Goal: Transaction & Acquisition: Purchase product/service

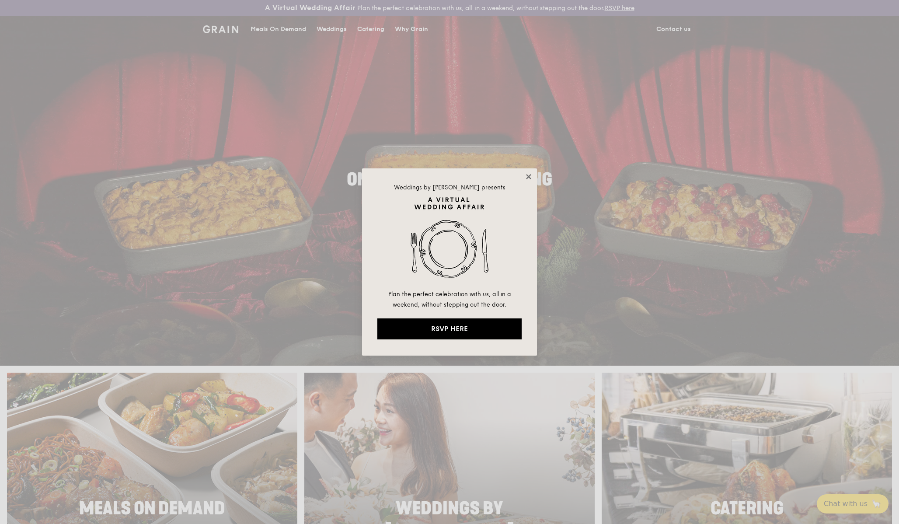
click at [530, 176] on icon at bounding box center [528, 176] width 5 height 5
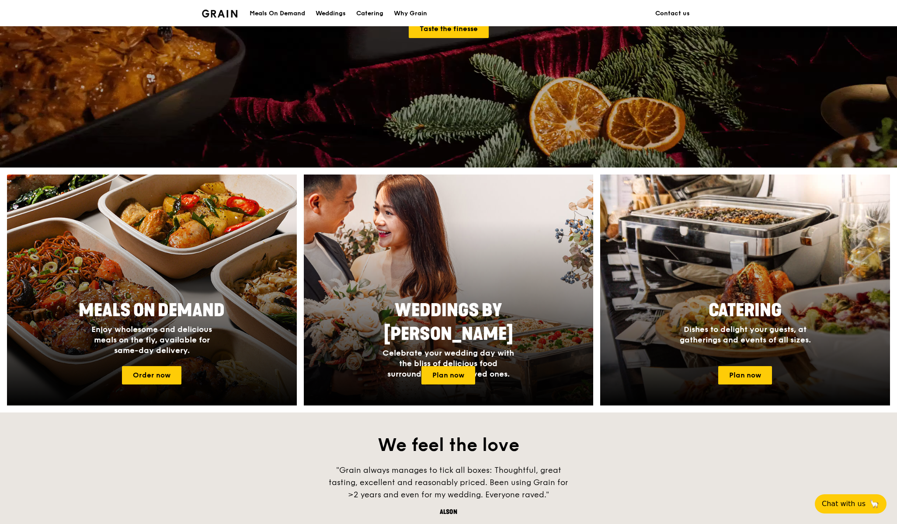
scroll to position [199, 0]
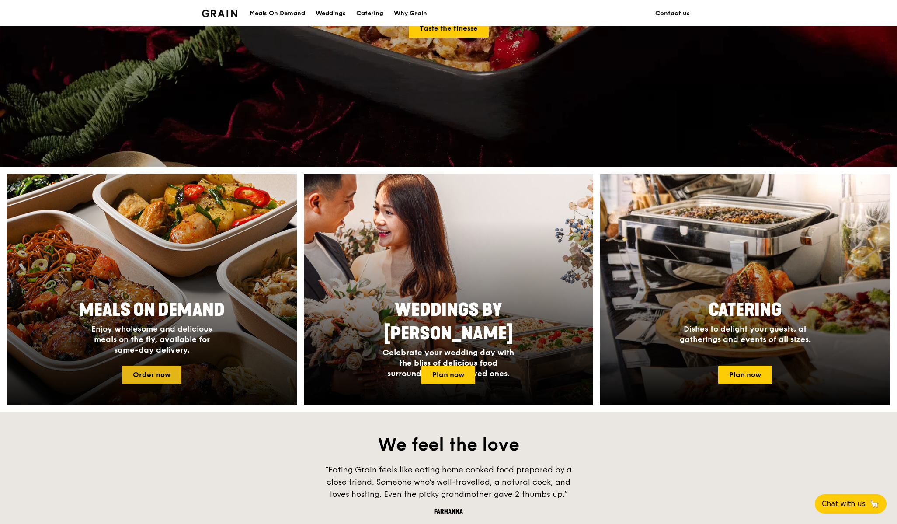
click at [156, 374] on link "Order now" at bounding box center [151, 375] width 59 height 18
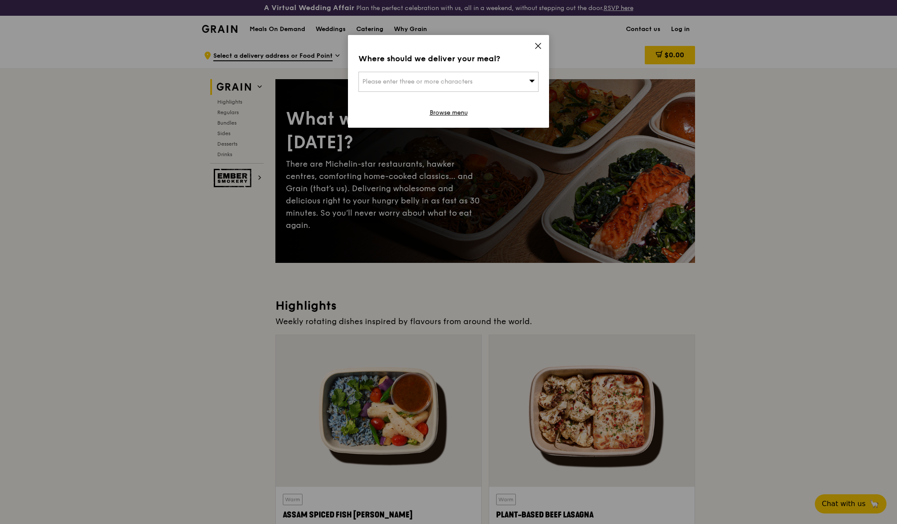
click at [390, 83] on span "Please enter three or more characters" at bounding box center [418, 81] width 110 height 7
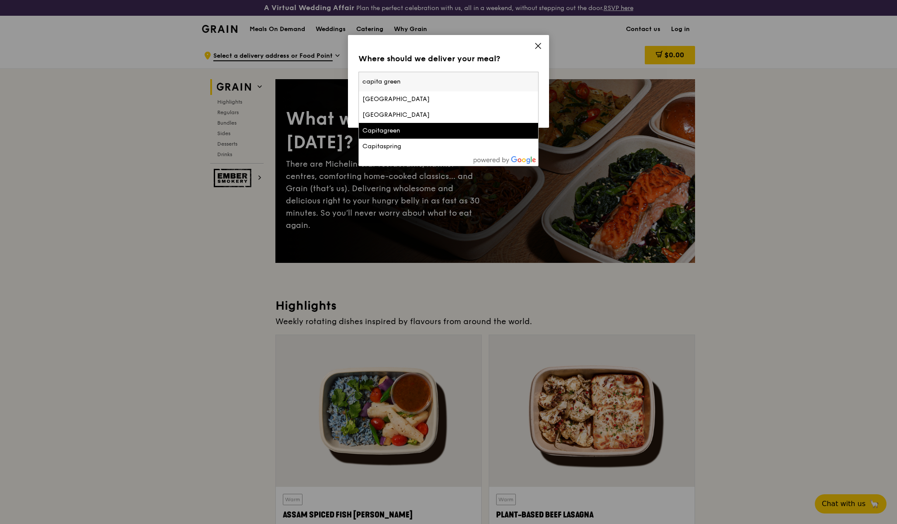
type input "capita green"
click at [380, 129] on div "Capitagreen" at bounding box center [427, 130] width 129 height 9
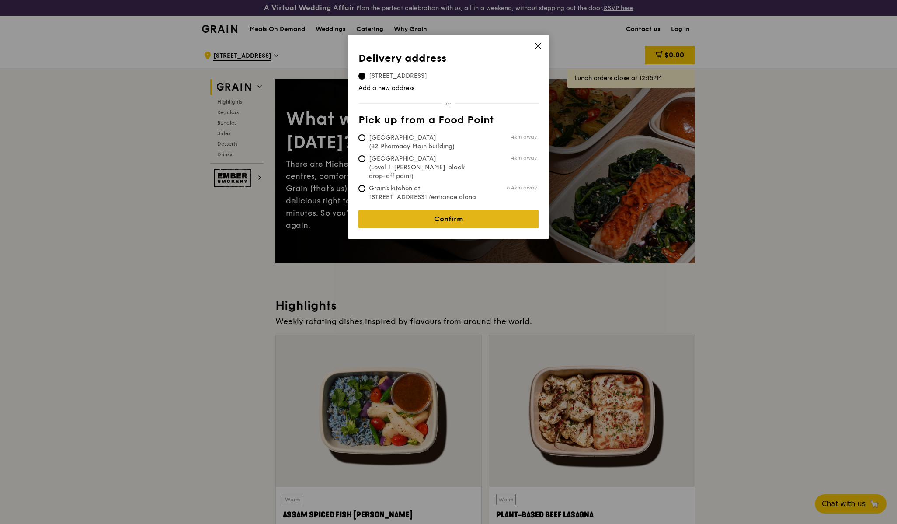
click at [439, 213] on link "Confirm" at bounding box center [449, 219] width 180 height 18
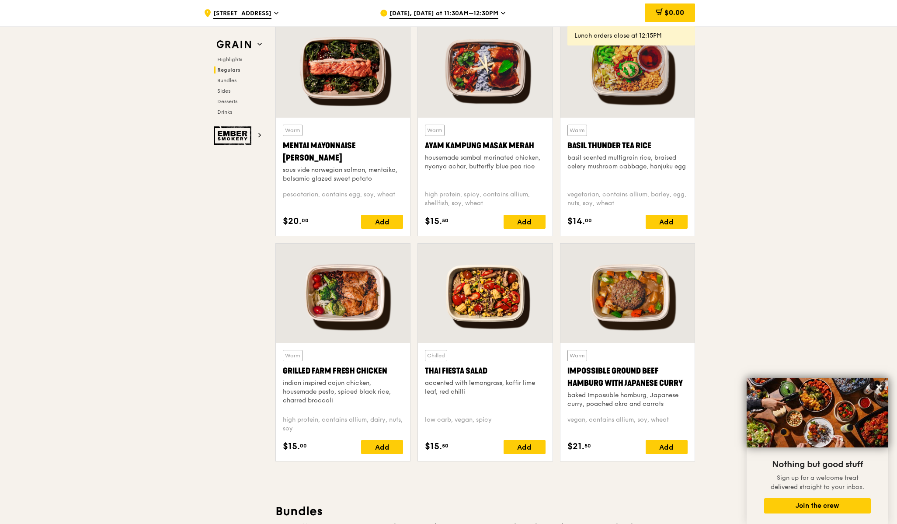
scroll to position [817, 0]
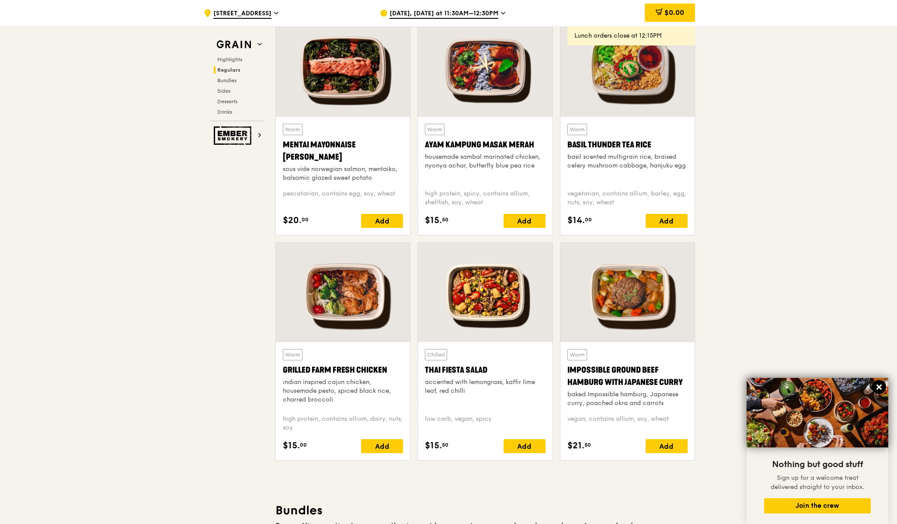
click at [878, 388] on icon at bounding box center [879, 386] width 5 height 5
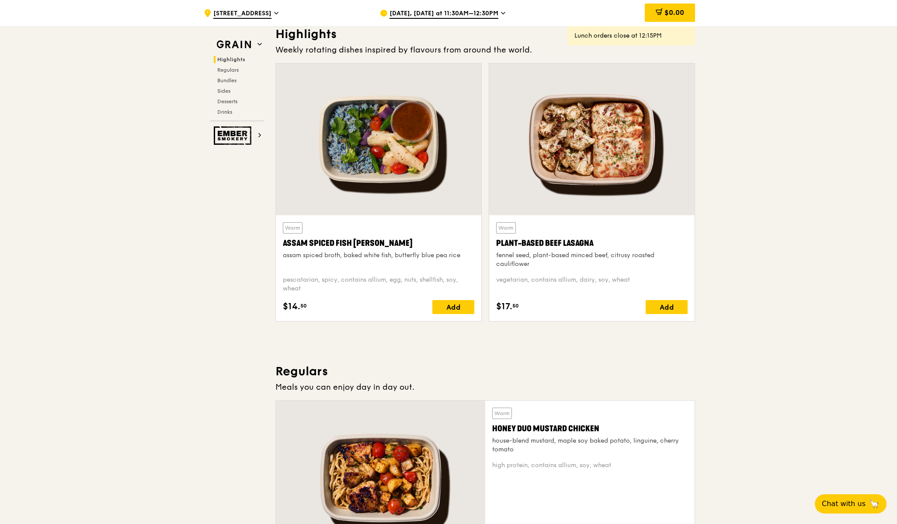
scroll to position [272, 0]
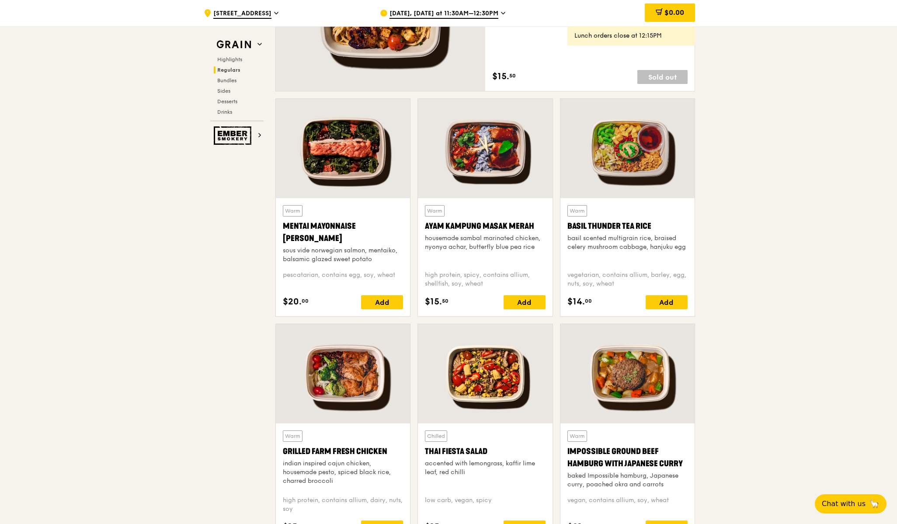
scroll to position [736, 0]
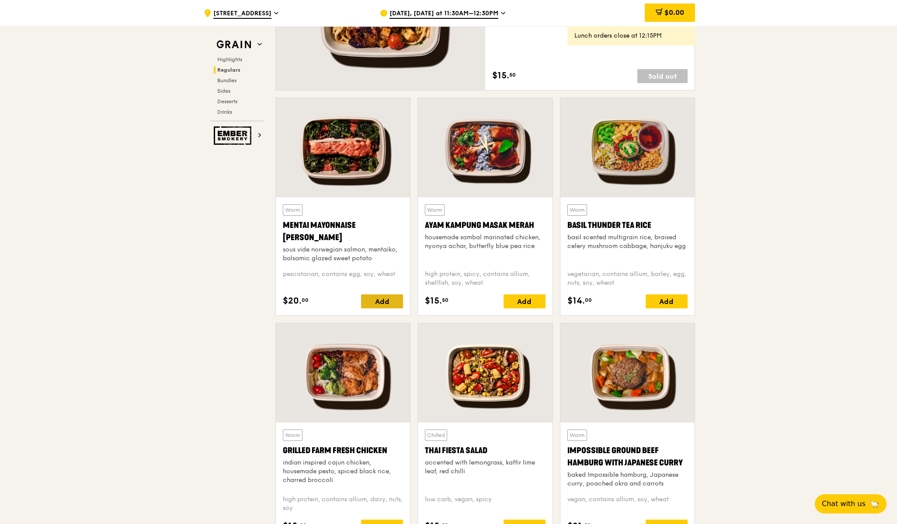
click at [390, 300] on div "Add" at bounding box center [382, 301] width 42 height 14
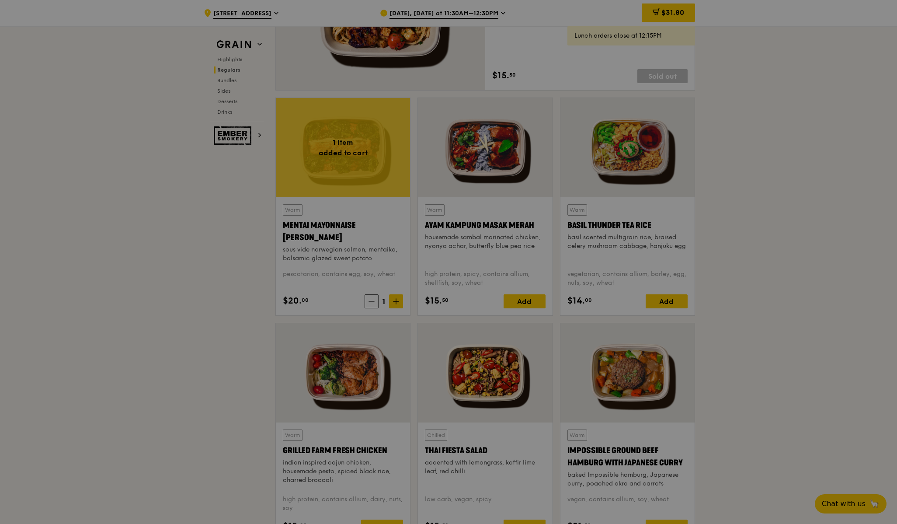
click at [395, 298] on div at bounding box center [448, 262] width 897 height 524
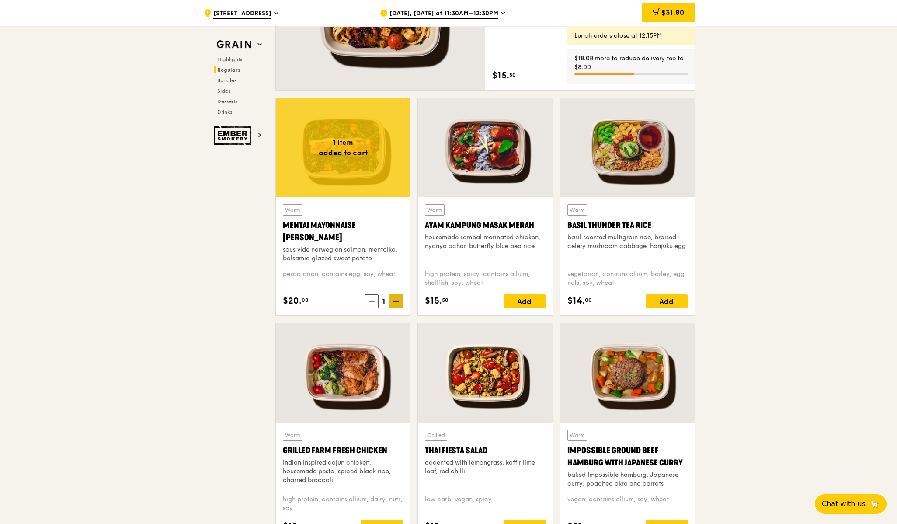
click at [395, 301] on icon at bounding box center [396, 301] width 5 height 0
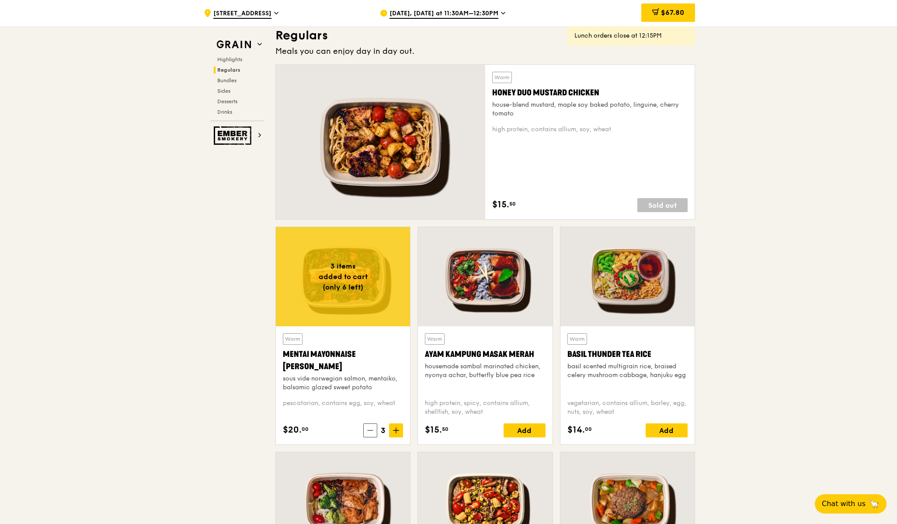
scroll to position [618, 0]
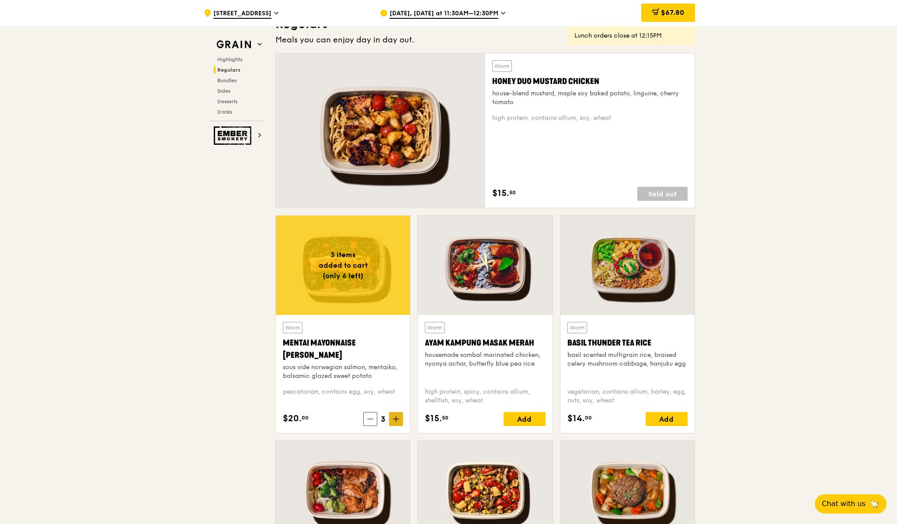
click at [396, 422] on span at bounding box center [396, 419] width 14 height 14
click at [396, 416] on icon at bounding box center [396, 418] width 0 height 5
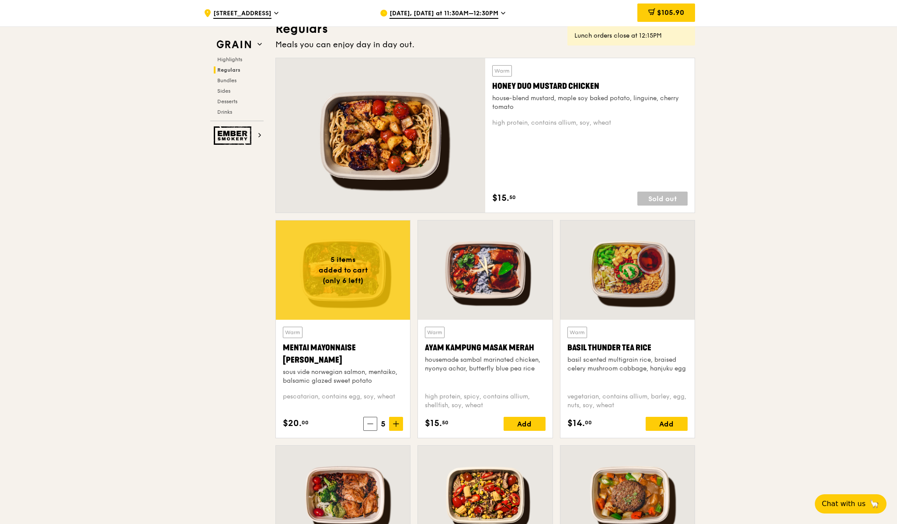
scroll to position [614, 0]
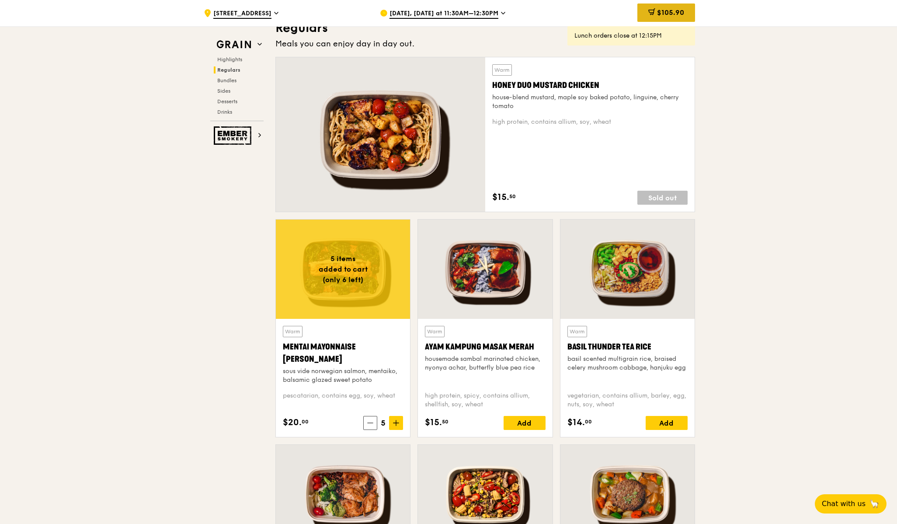
click at [661, 13] on span "$105.90" at bounding box center [670, 12] width 27 height 8
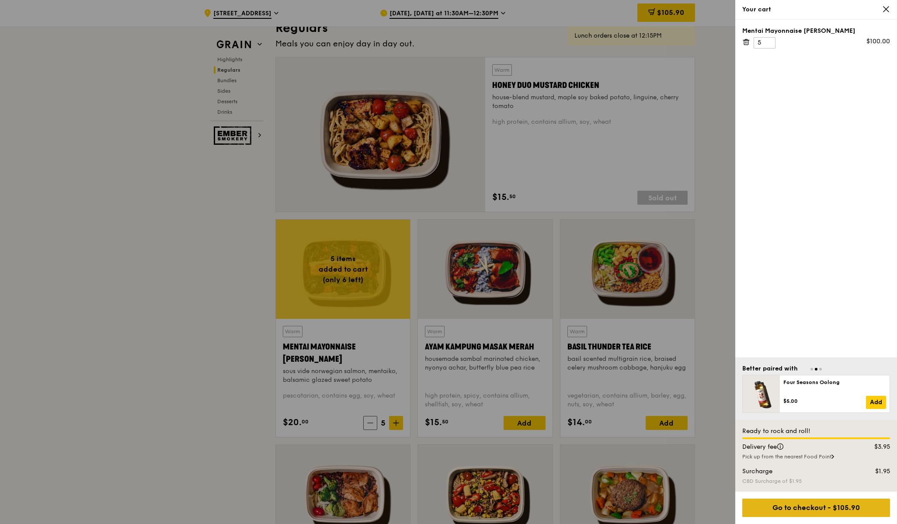
click at [824, 509] on div "Go to checkout - $105.90" at bounding box center [817, 508] width 148 height 18
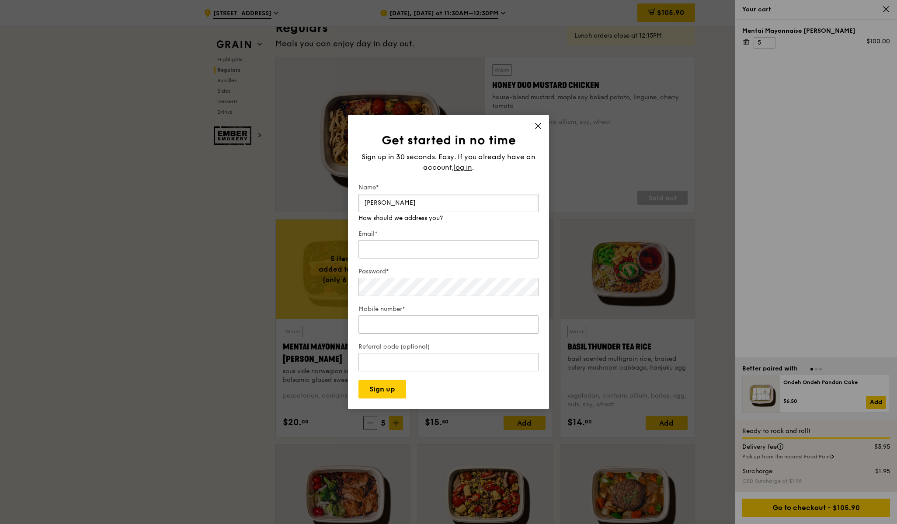
type input "Naveen Kumar Kalapati"
type input "naveenwashere@yahoo.com"
type input "94495969"
click at [379, 323] on input "94495969" at bounding box center [449, 316] width 180 height 18
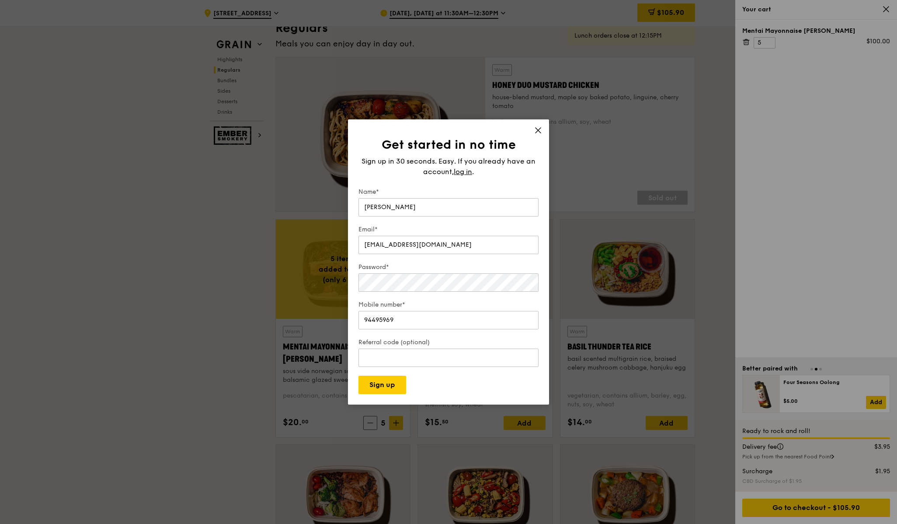
click at [454, 392] on form "Name* Naveen Kumar Kalapati Email* naveenwashere@yahoo.com Password* Mobile num…" at bounding box center [449, 291] width 180 height 206
click at [385, 382] on button "Sign up" at bounding box center [383, 385] width 48 height 18
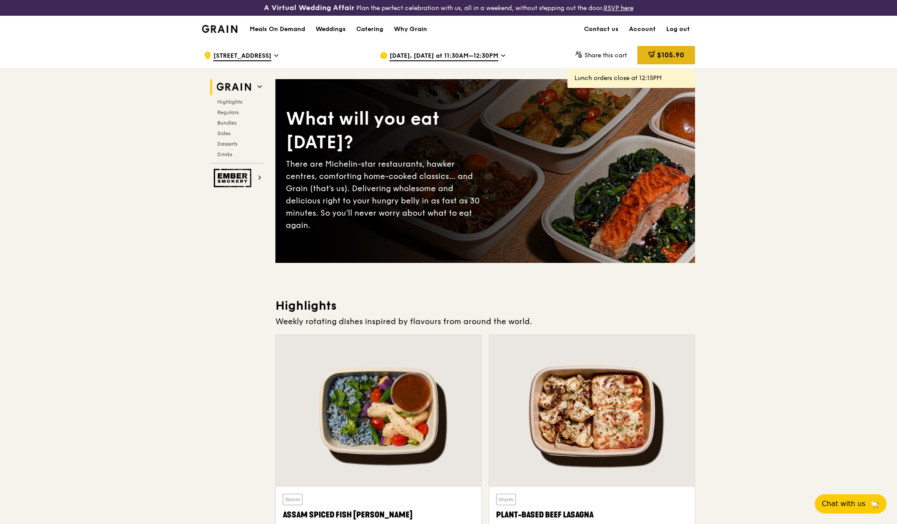
click at [678, 55] on span "$105.90" at bounding box center [670, 55] width 27 height 8
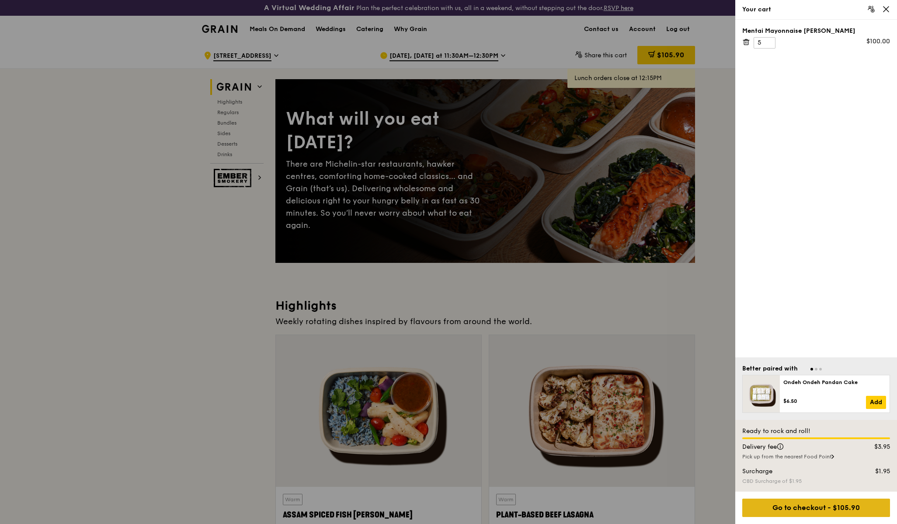
click at [793, 510] on div "Go to checkout - $105.90" at bounding box center [817, 508] width 148 height 18
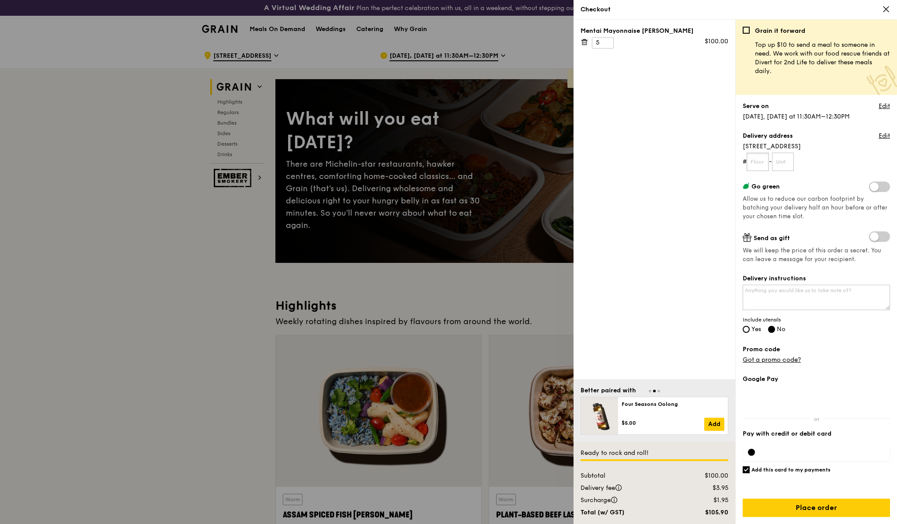
click at [759, 167] on input "text" at bounding box center [758, 162] width 22 height 18
type input "20"
type input "00"
click at [747, 331] on input "Yes" at bounding box center [746, 329] width 7 height 7
radio input "true"
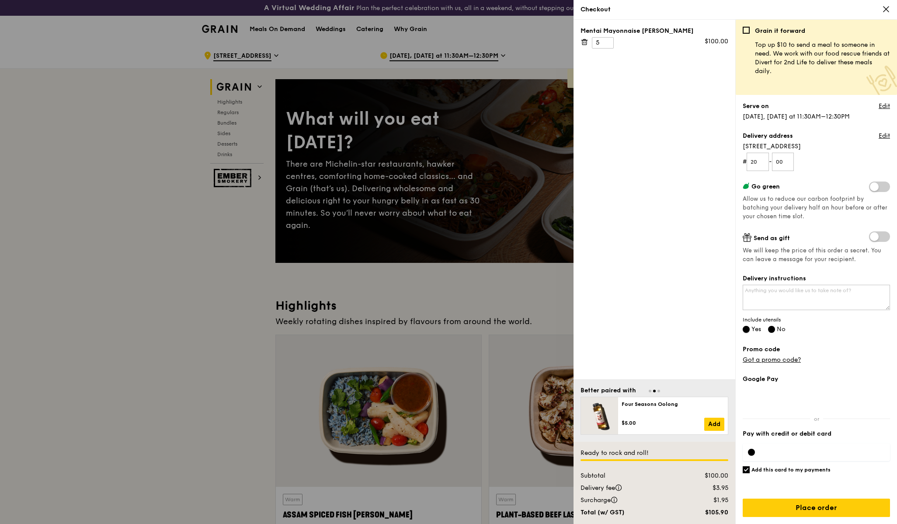
radio input "false"
click at [784, 302] on textarea "Delivery instructions" at bounding box center [816, 297] width 147 height 25
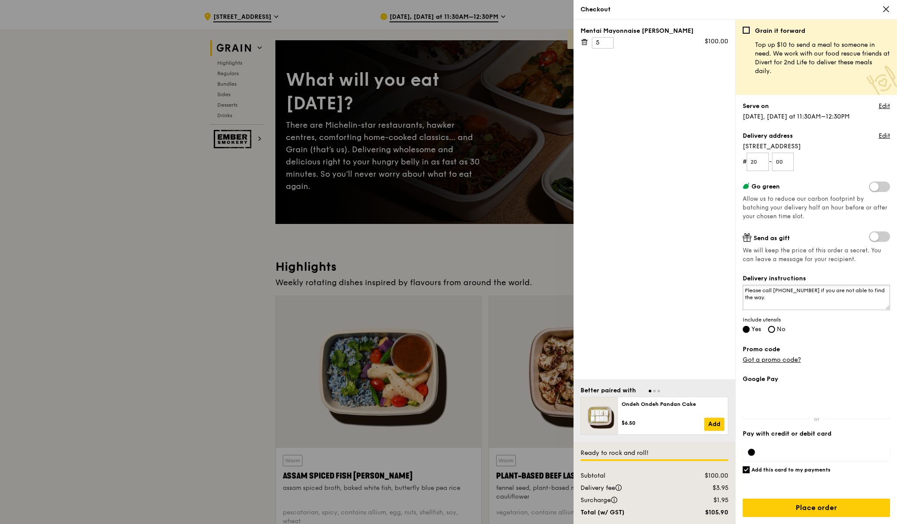
scroll to position [41, 0]
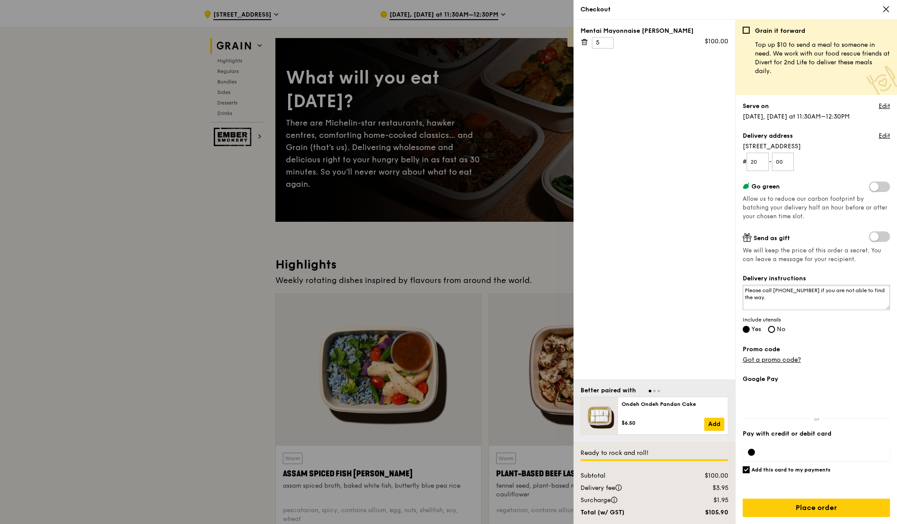
type textarea "Please call 94495969 if you are not able to find the way."
click at [748, 472] on input "Add this card to my payments" at bounding box center [746, 469] width 7 height 7
checkbox input "false"
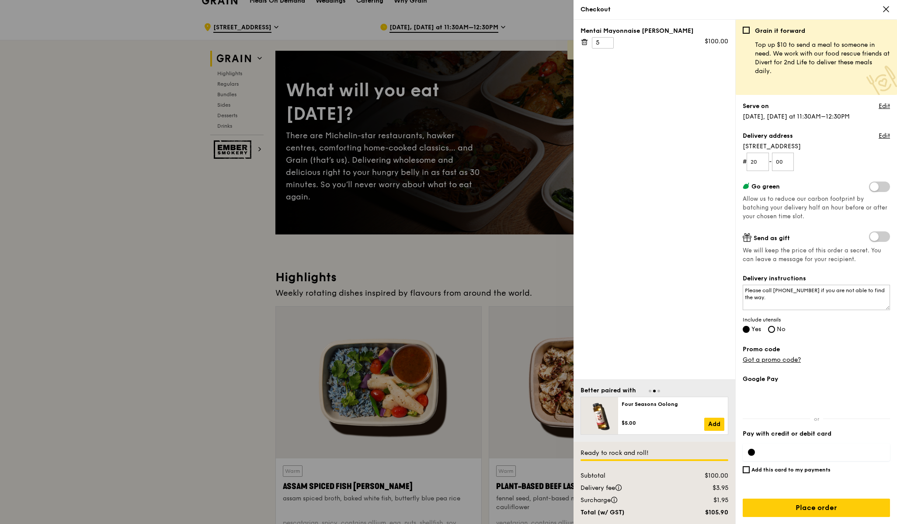
scroll to position [40, 0]
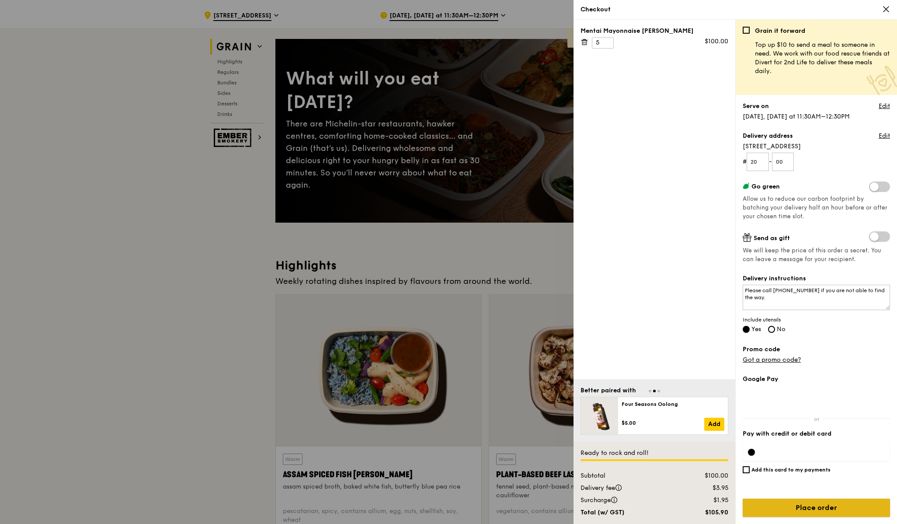
click at [800, 507] on input "Place order" at bounding box center [816, 508] width 147 height 18
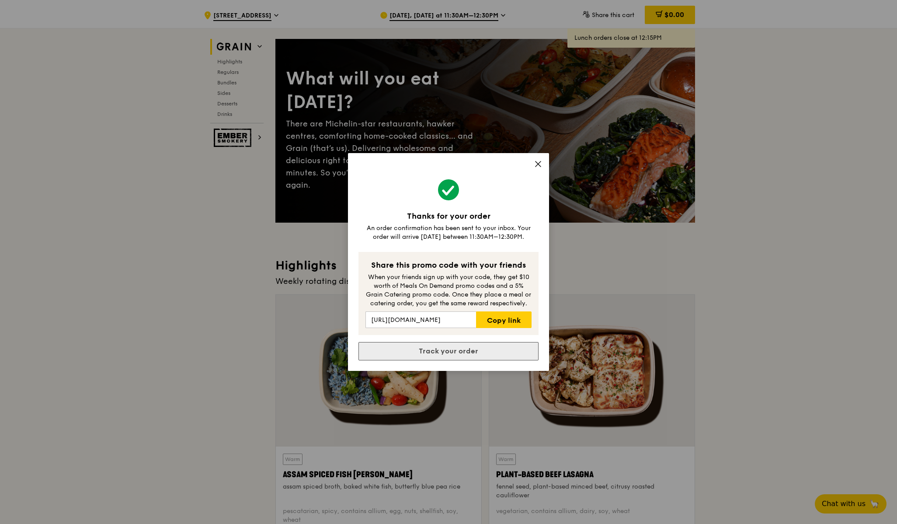
click at [465, 353] on link "Track your order" at bounding box center [449, 351] width 180 height 18
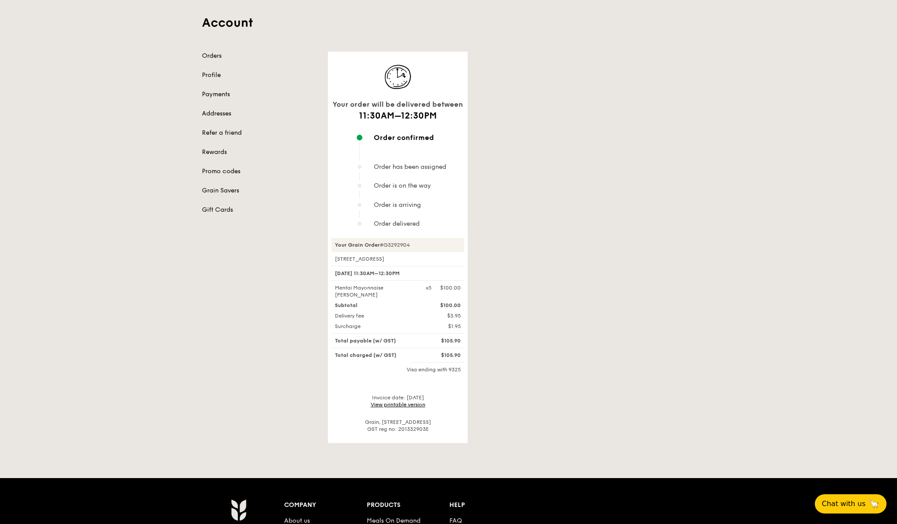
scroll to position [61, 0]
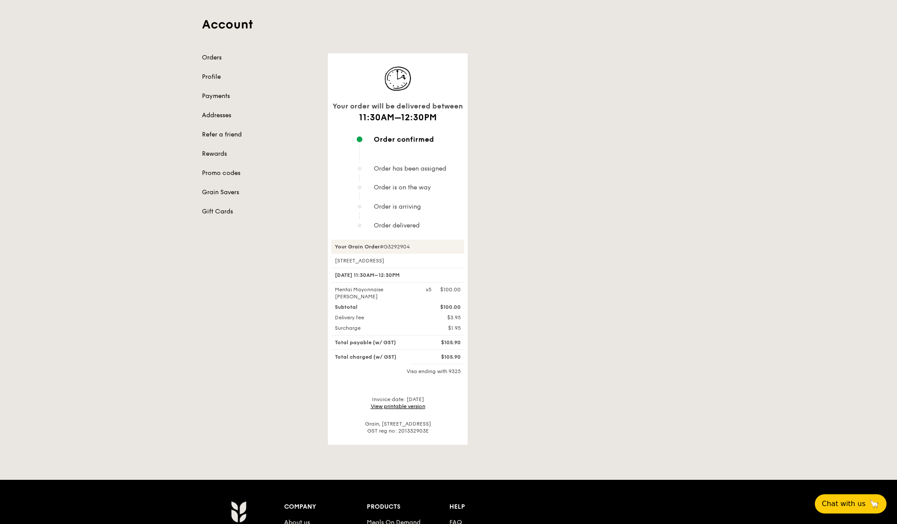
click at [397, 405] on link "View printable version" at bounding box center [398, 406] width 55 height 6
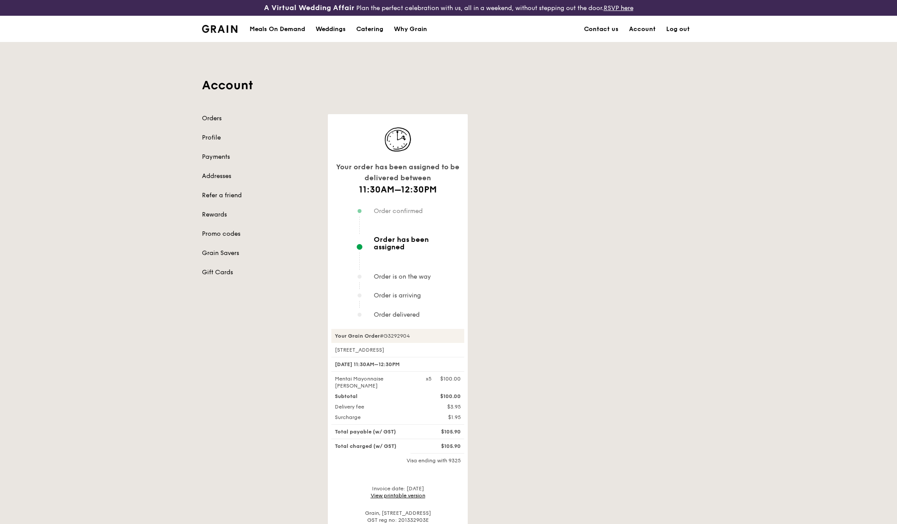
click at [216, 32] on img at bounding box center [219, 29] width 35 height 8
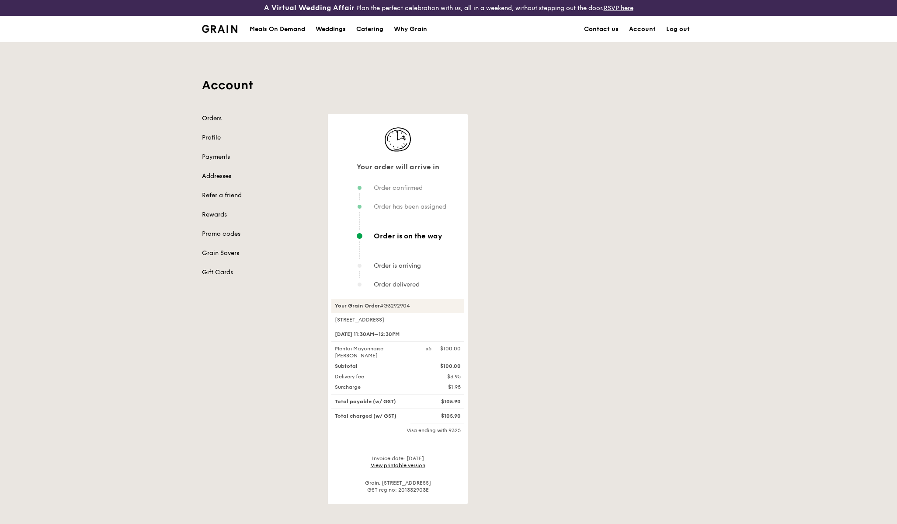
click at [522, 298] on div "Your order will arrive in Order confirmed Order has been assigned Order is on t…" at bounding box center [512, 309] width 378 height 390
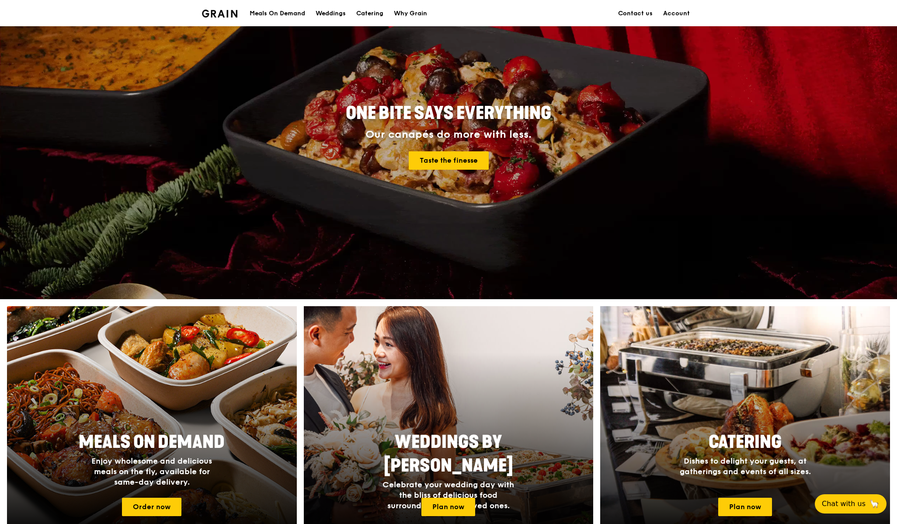
scroll to position [98, 0]
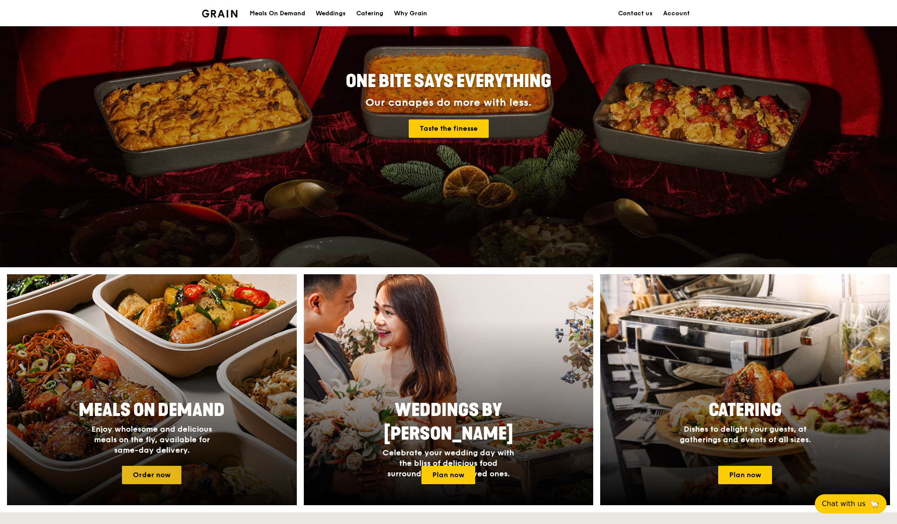
click at [148, 480] on link "Order now" at bounding box center [151, 475] width 59 height 18
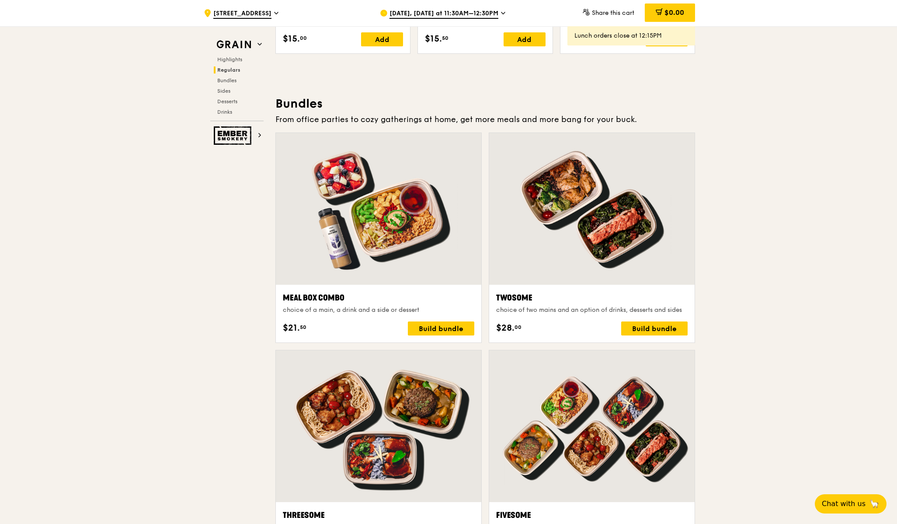
scroll to position [1218, 0]
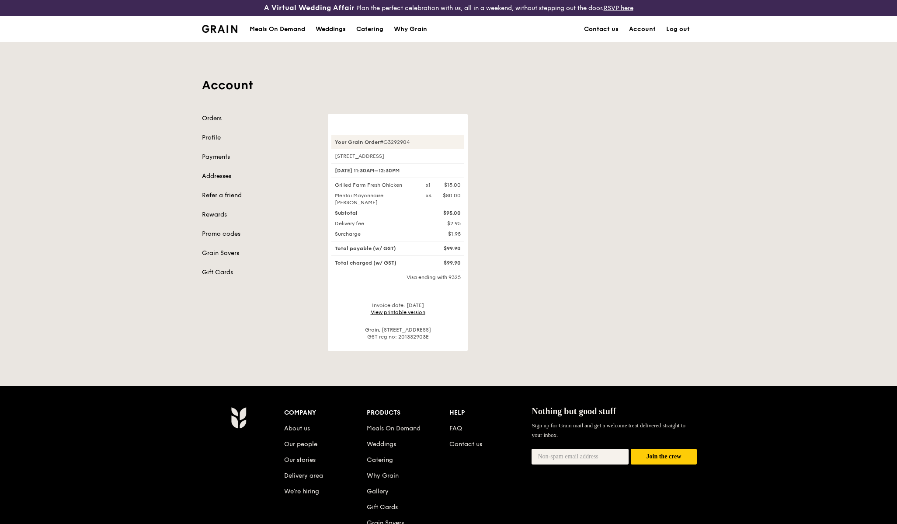
click at [588, 214] on div "Your Grain Order #G3292904 [STREET_ADDRESS]-00 [DATE] 11:30AM–12:30PM Grilled F…" at bounding box center [512, 232] width 378 height 237
click at [363, 215] on div "Subtotal" at bounding box center [375, 212] width 91 height 7
click at [365, 143] on strong "Your Grain Order" at bounding box center [357, 142] width 45 height 6
click at [214, 122] on div "Orders Profile Payments Addresses Refer a friend Rewards Promo codes Grain Save…" at bounding box center [259, 195] width 115 height 163
click at [215, 117] on link "Orders" at bounding box center [259, 118] width 115 height 9
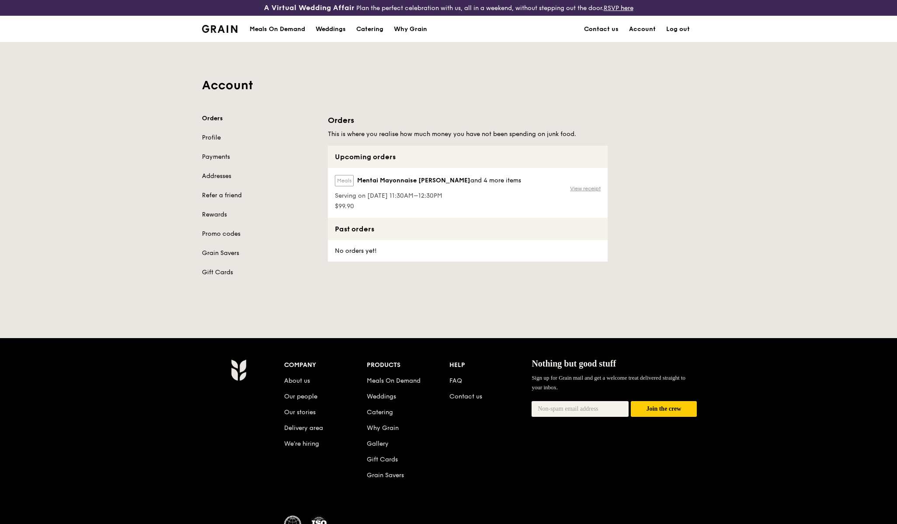
click at [585, 188] on link "View receipt" at bounding box center [585, 188] width 31 height 7
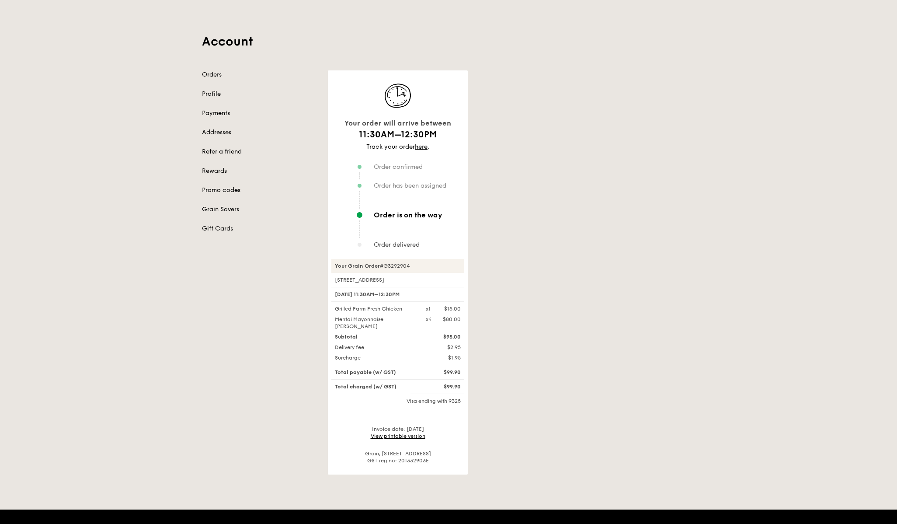
scroll to position [45, 0]
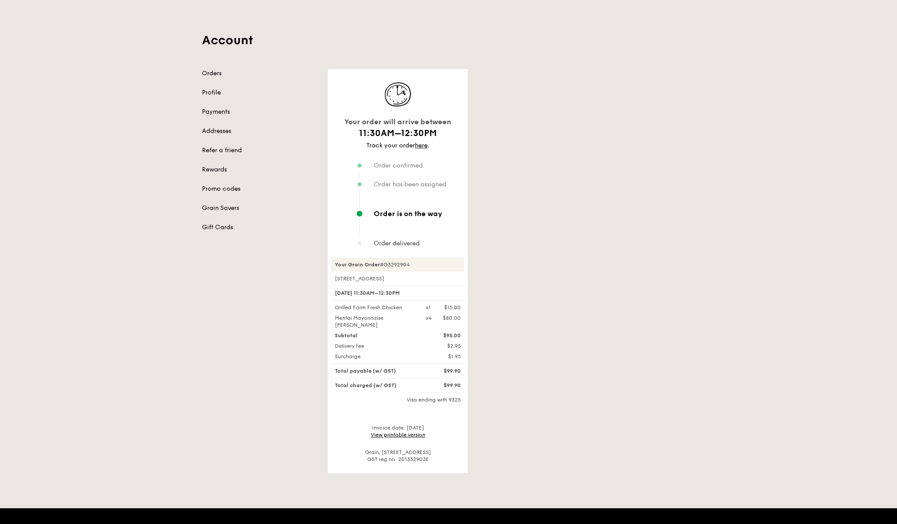
click at [613, 246] on div "Your order will arrive between 11:30AM–12:30PM Track your order here . Order co…" at bounding box center [512, 271] width 378 height 404
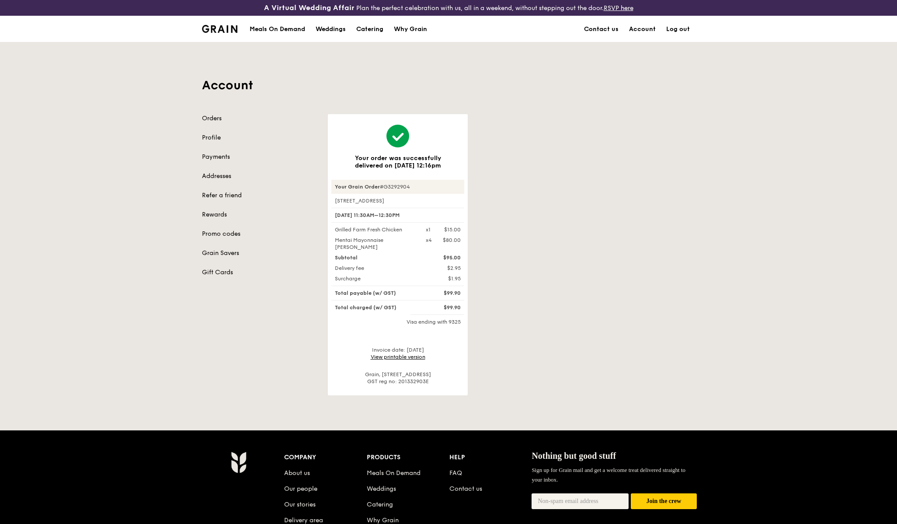
click at [415, 339] on div "Your Grain Order #G3292904 138 Market Street, #20-00 25 Sep, 11:30AM–12:30PM Gr…" at bounding box center [398, 282] width 133 height 205
